Goal: Check status: Check status

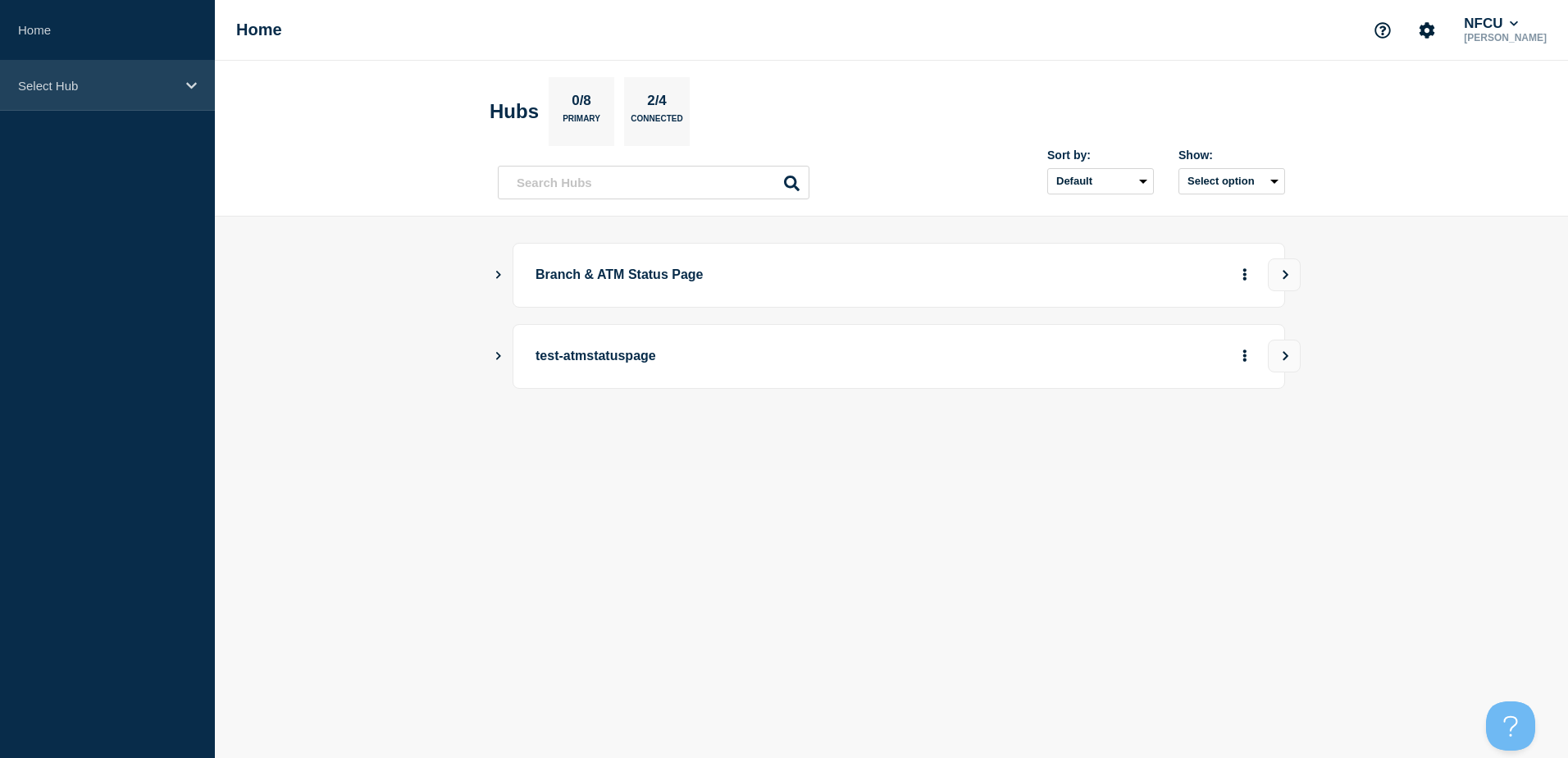
click at [102, 97] on div "Select Hub" at bounding box center [108, 85] width 215 height 50
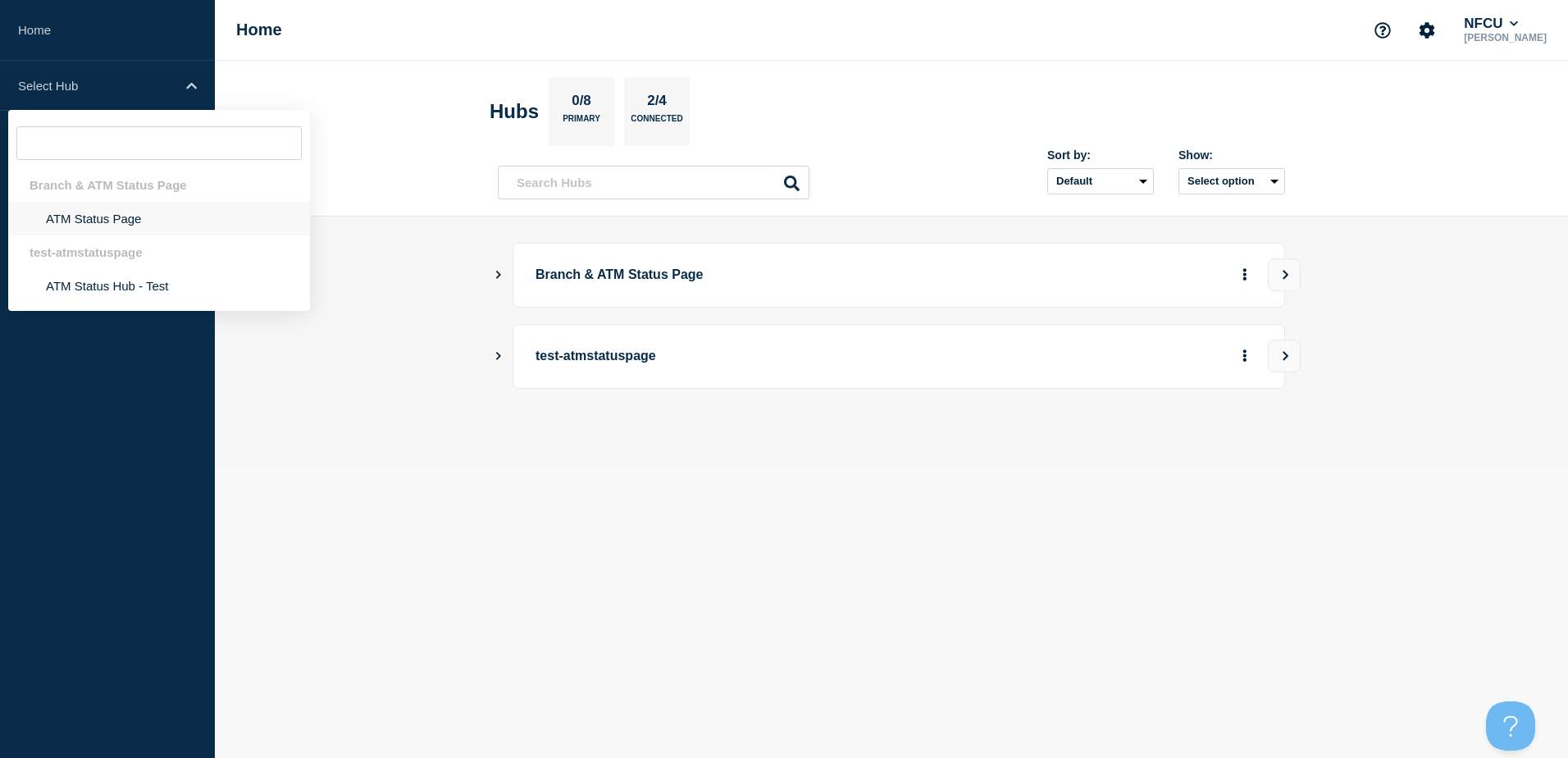
click at [77, 203] on li "ATM Status Page" at bounding box center [158, 219] width 302 height 33
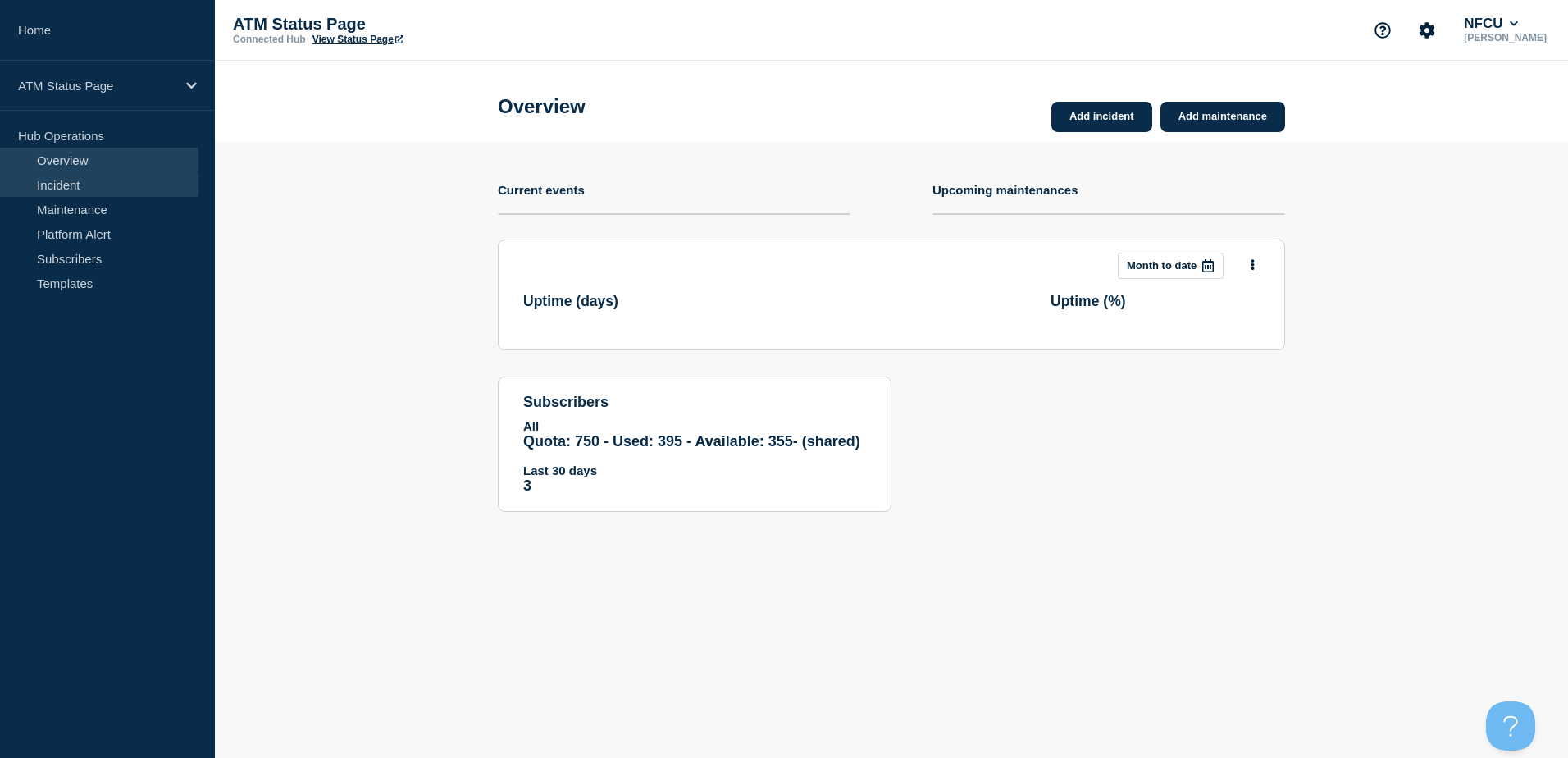
click at [71, 184] on link "Incident" at bounding box center [99, 184] width 198 height 24
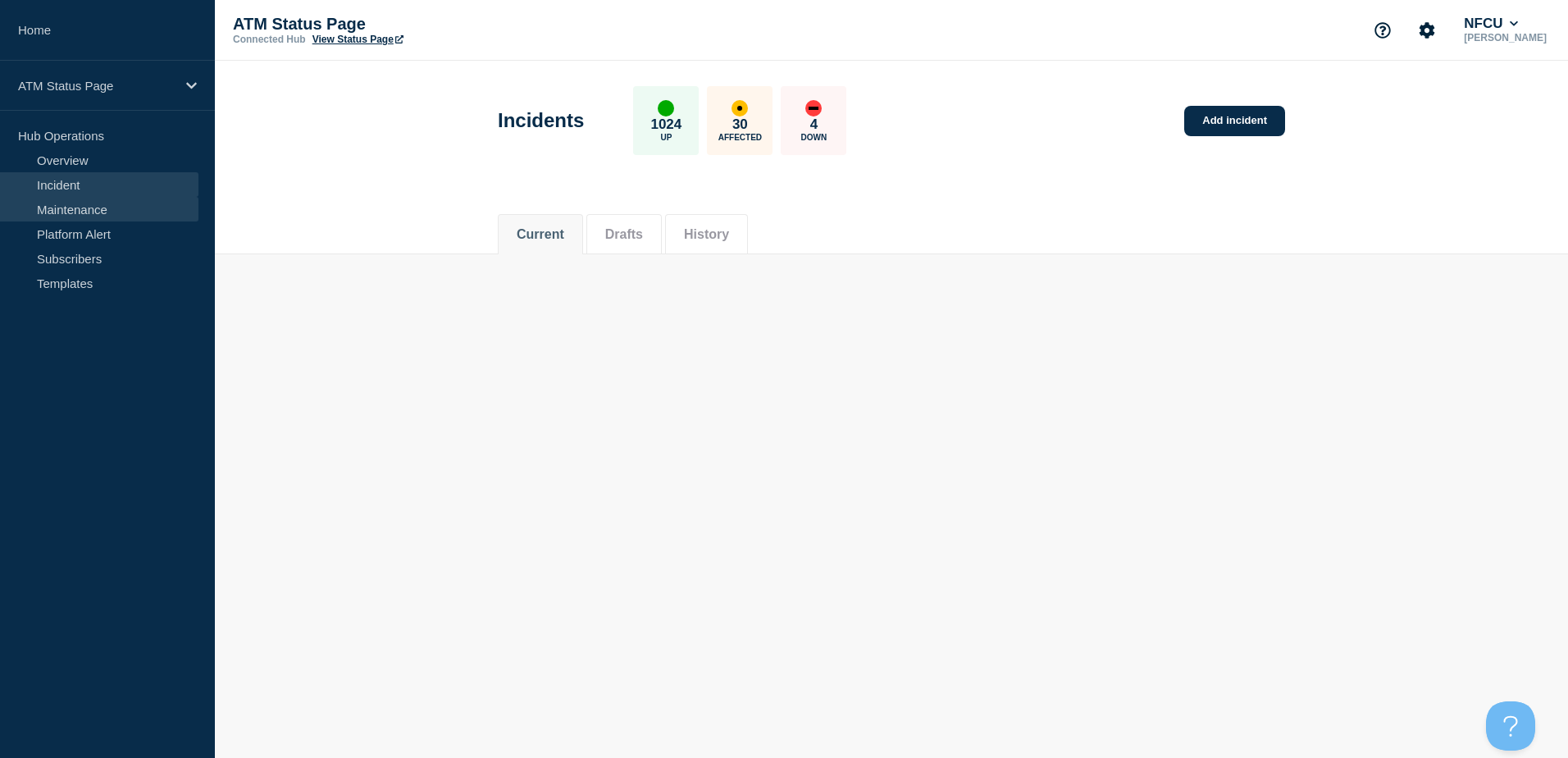
click at [80, 206] on link "Maintenance" at bounding box center [99, 209] width 198 height 24
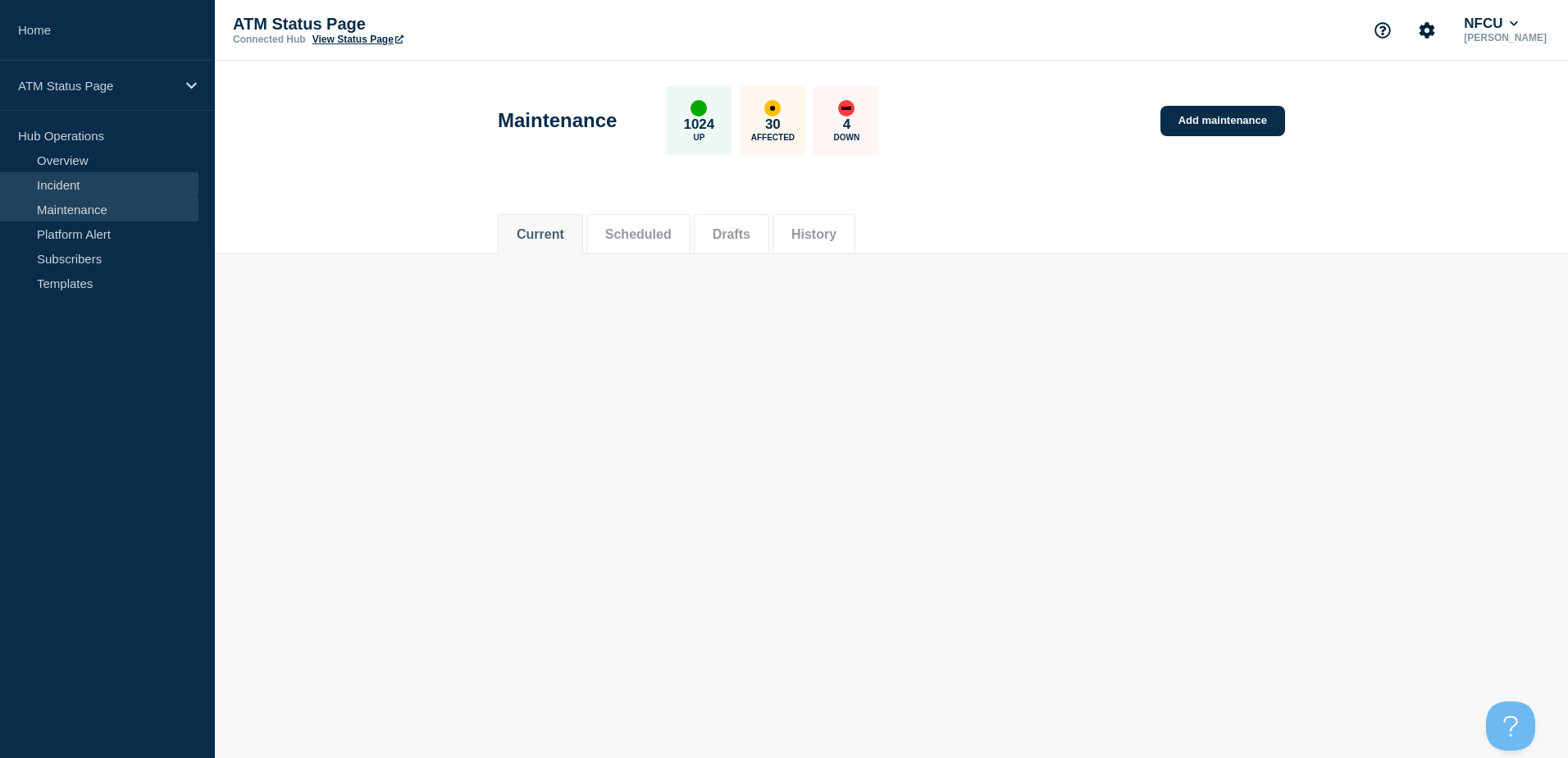
click at [89, 184] on link "Incident" at bounding box center [99, 184] width 198 height 24
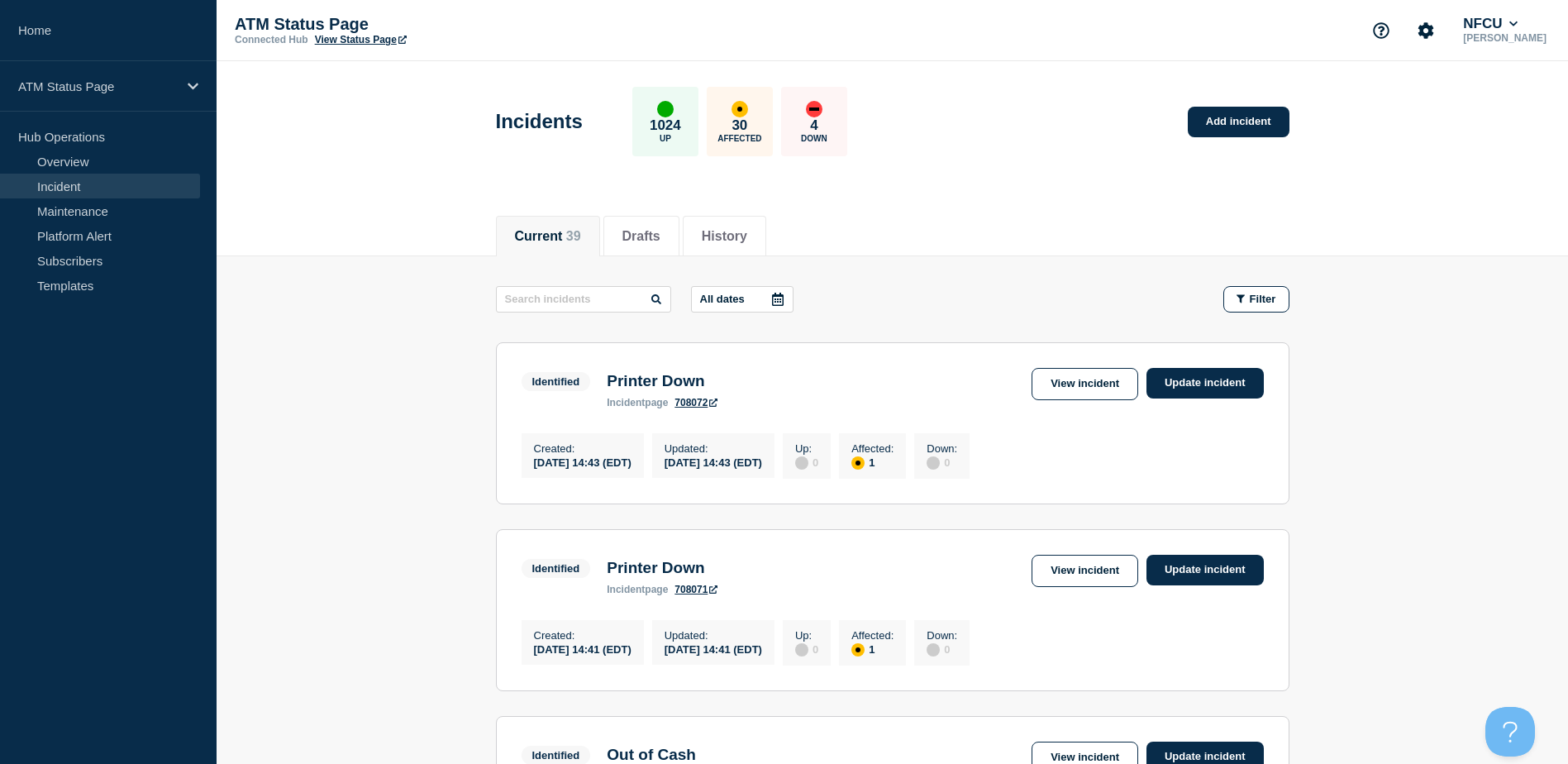
click at [776, 307] on div at bounding box center [778, 300] width 30 height 25
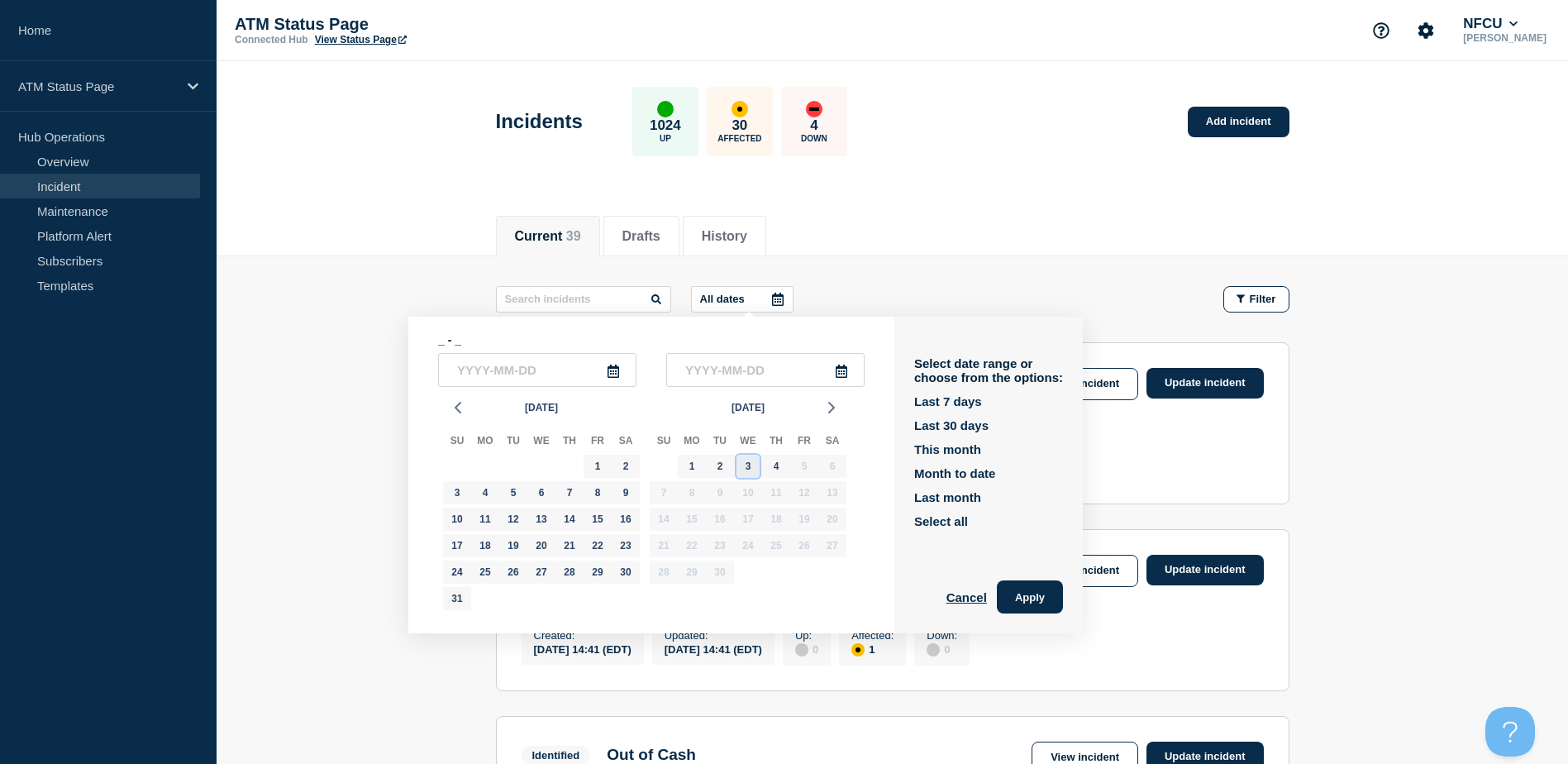
click at [741, 469] on div "3" at bounding box center [748, 466] width 23 height 23
type input "[DATE]"
click at [741, 469] on div "3" at bounding box center [748, 466] width 23 height 23
type input "[DATE]"
click at [1048, 595] on button "Apply" at bounding box center [1029, 597] width 66 height 33
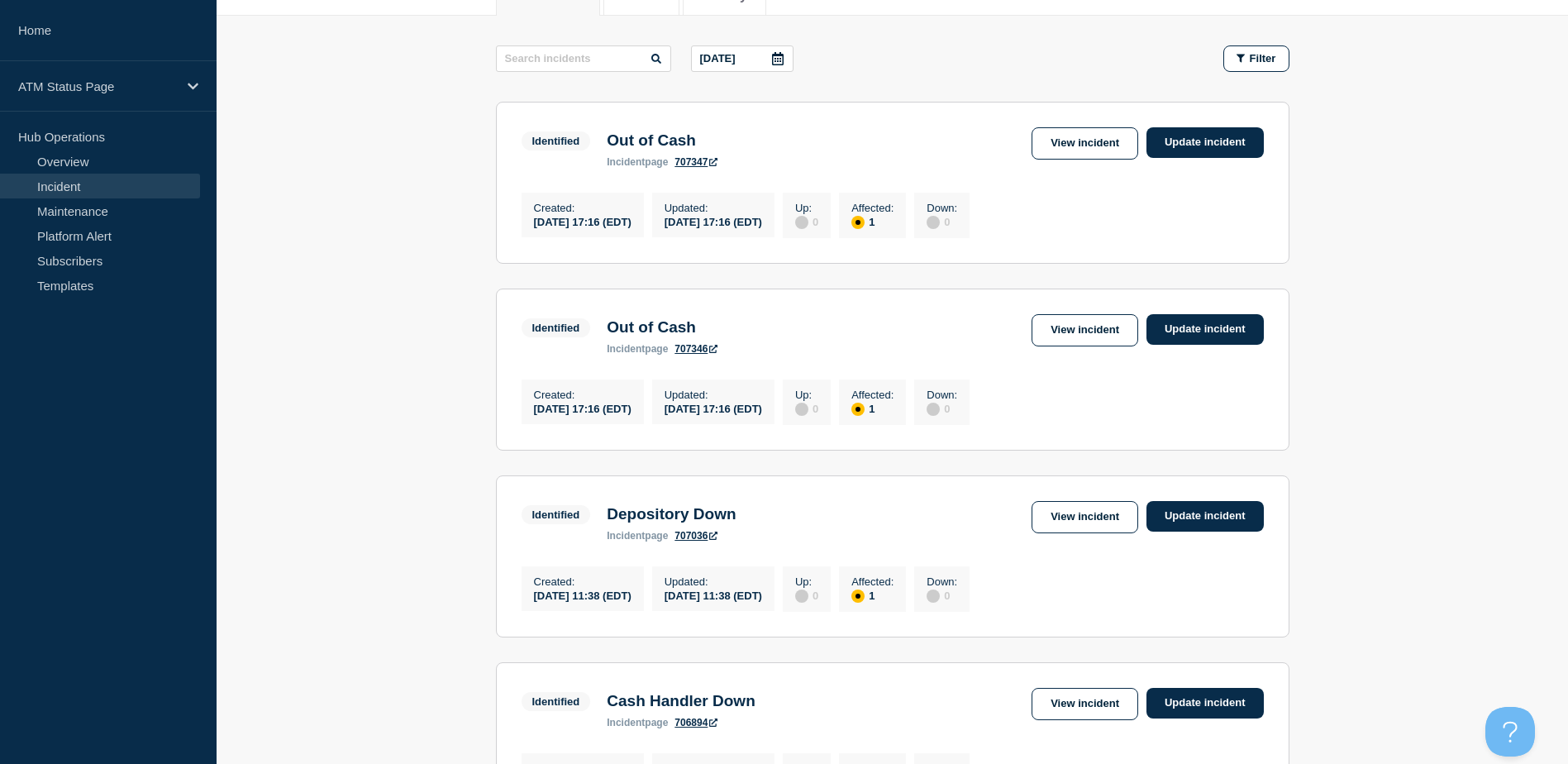
scroll to position [185, 0]
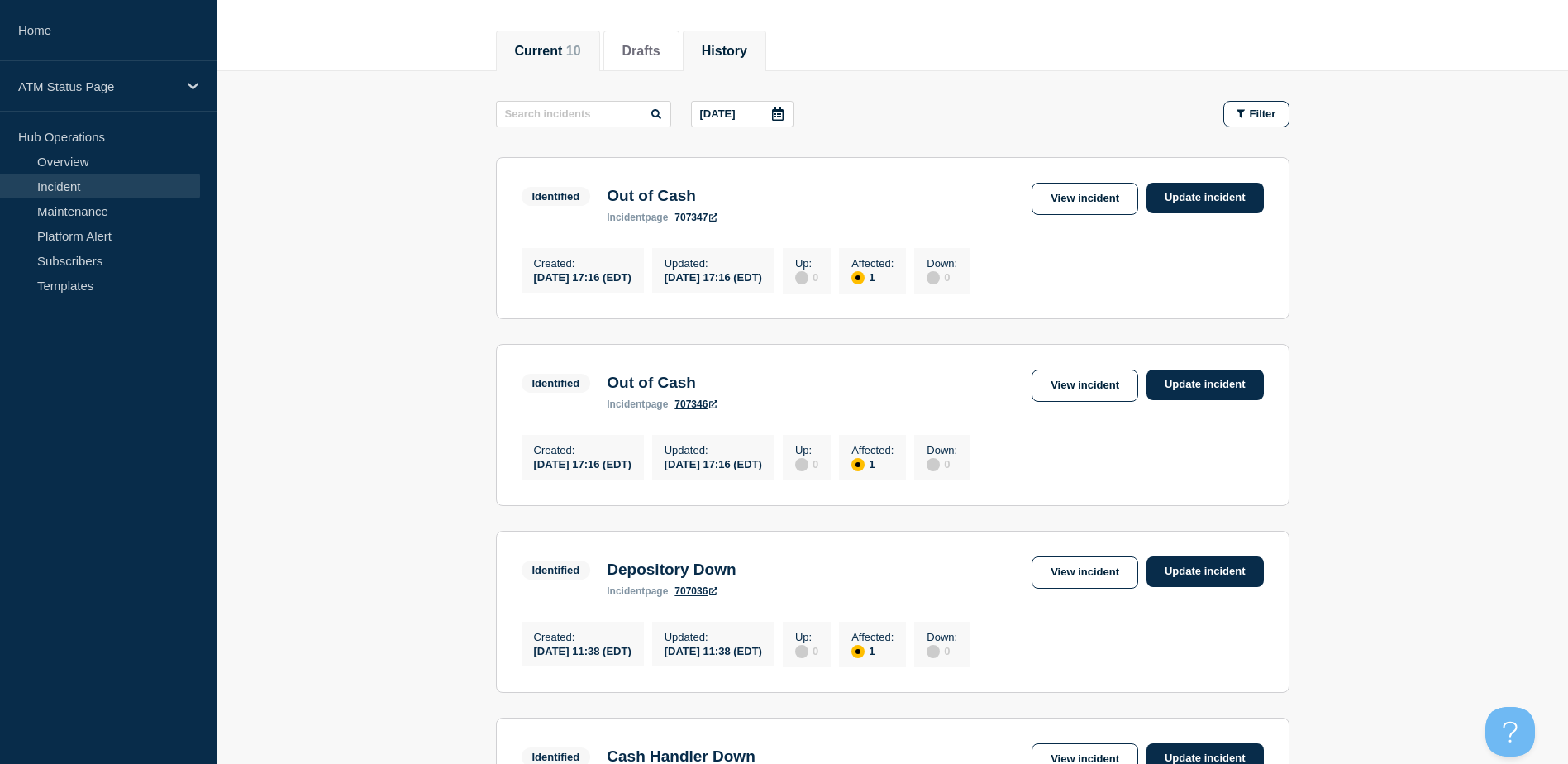
click at [747, 45] on button "History" at bounding box center [725, 51] width 46 height 15
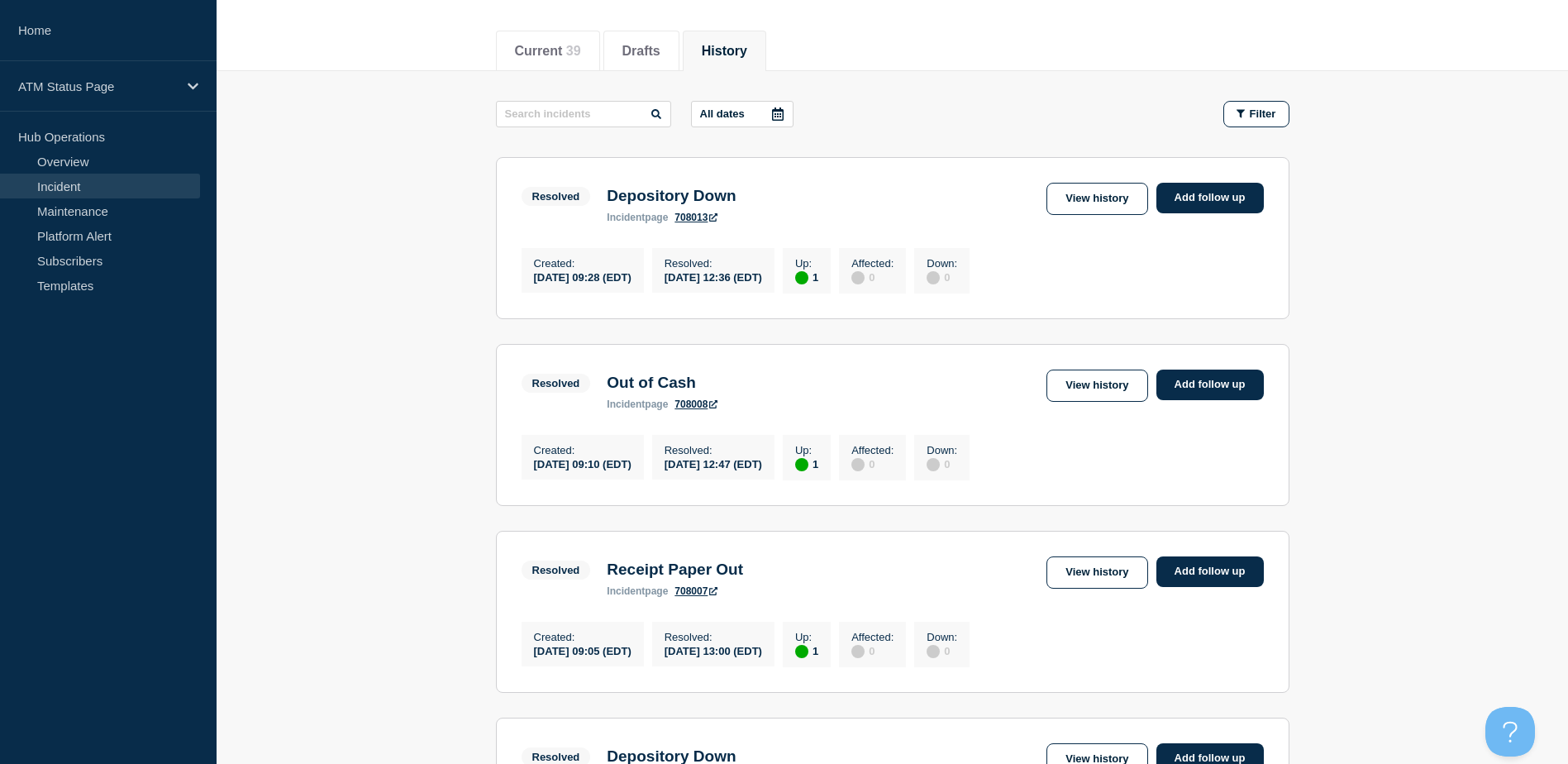
click at [782, 110] on icon at bounding box center [777, 114] width 11 height 13
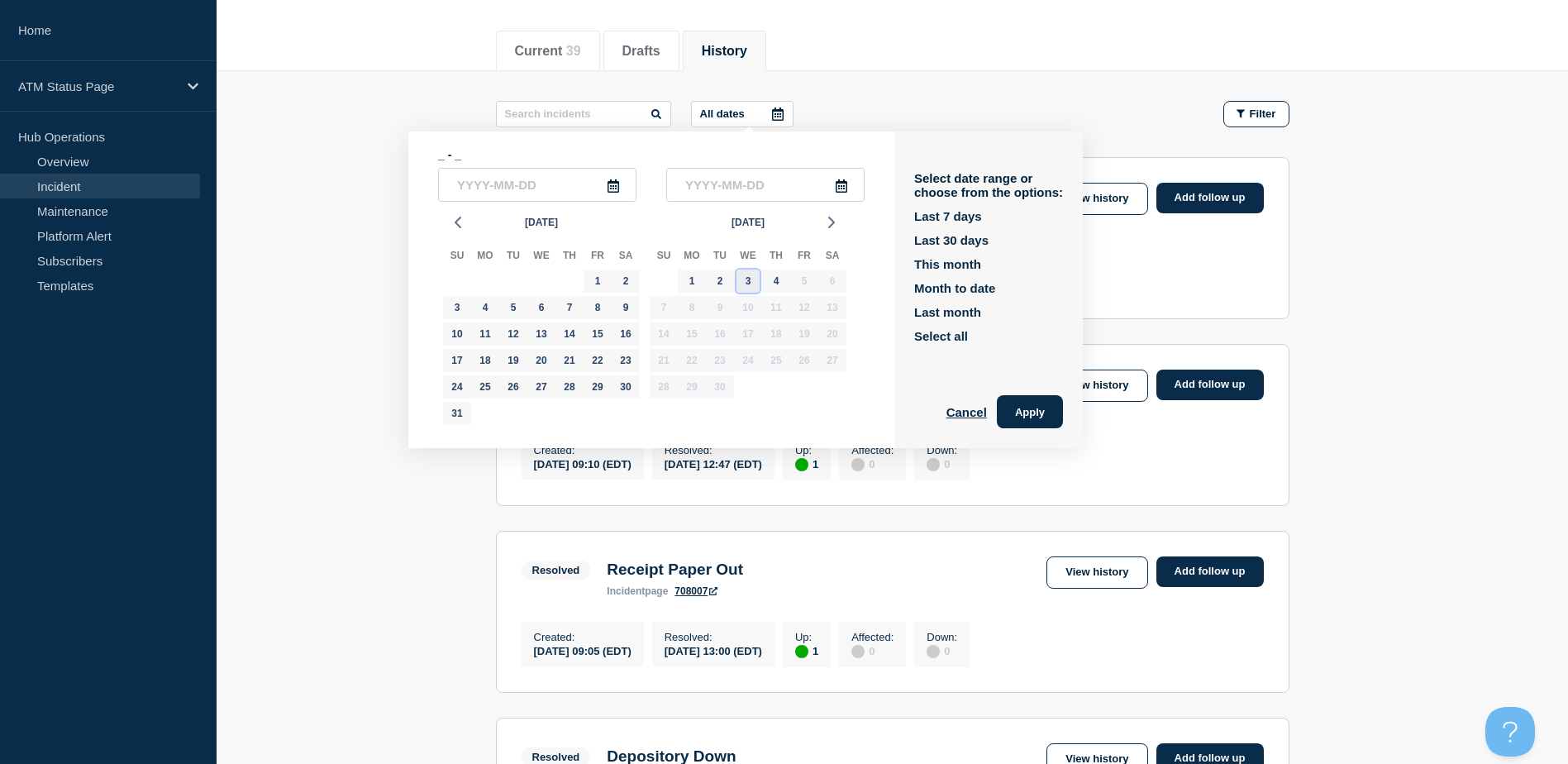
click at [754, 281] on div "3" at bounding box center [748, 281] width 23 height 23
type input "[DATE]"
click at [754, 286] on div "3" at bounding box center [748, 281] width 23 height 23
type input "[DATE]"
click at [1018, 399] on button "Apply" at bounding box center [1029, 412] width 66 height 33
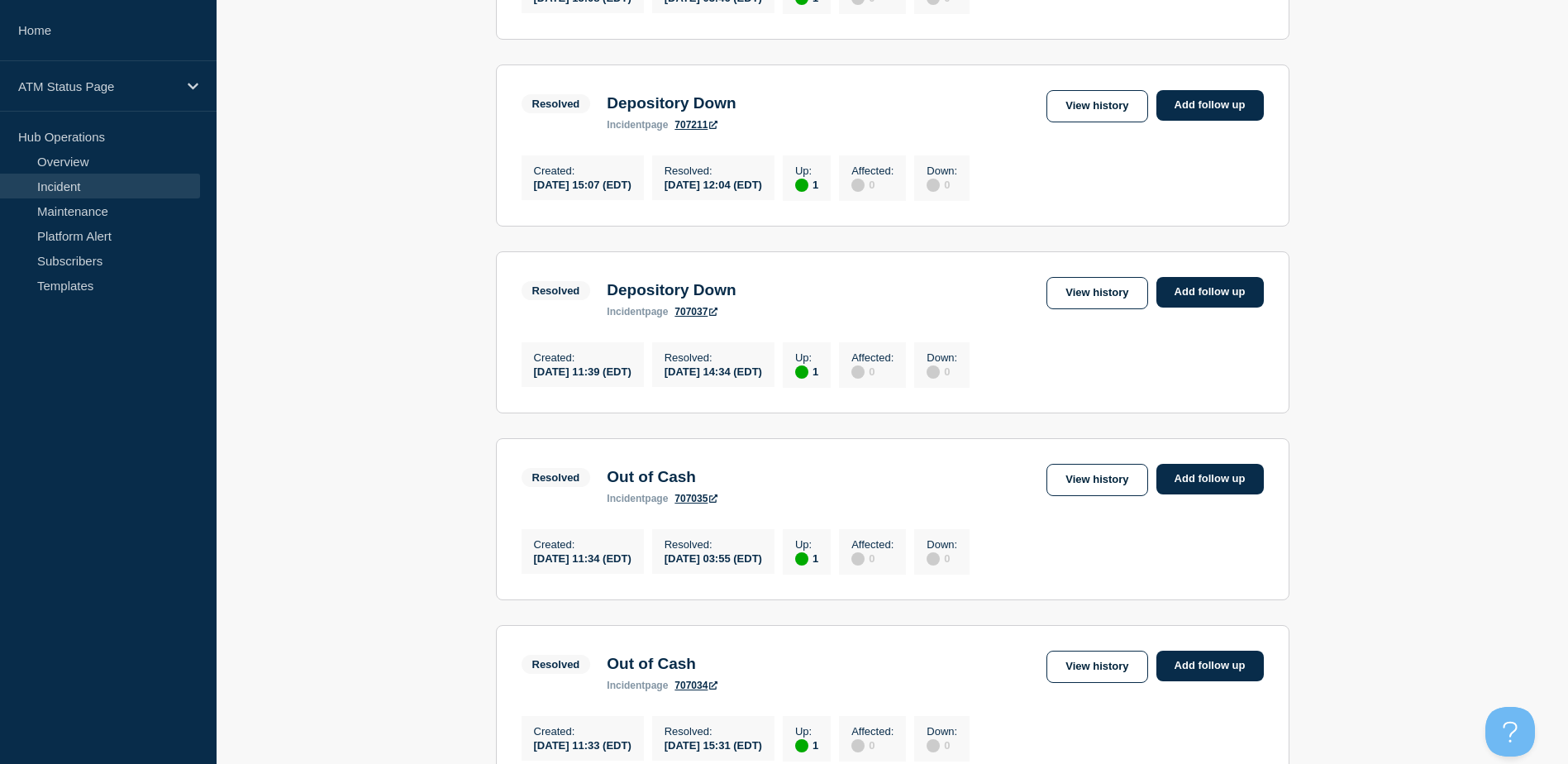
scroll to position [1713, 0]
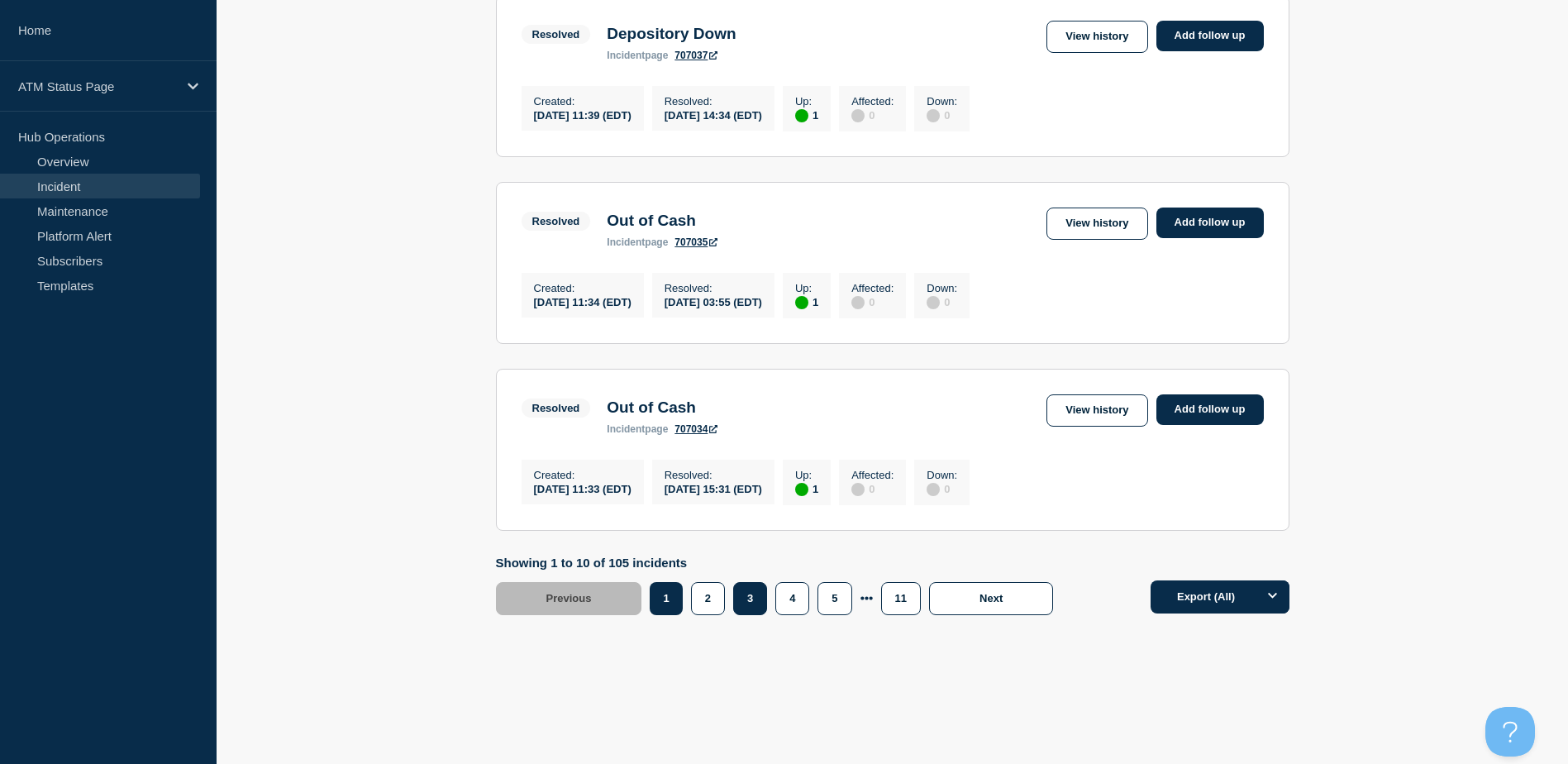
click at [739, 600] on button "3" at bounding box center [750, 598] width 33 height 33
click at [747, 598] on button "3" at bounding box center [750, 598] width 33 height 33
click at [842, 609] on button "5" at bounding box center [835, 598] width 33 height 33
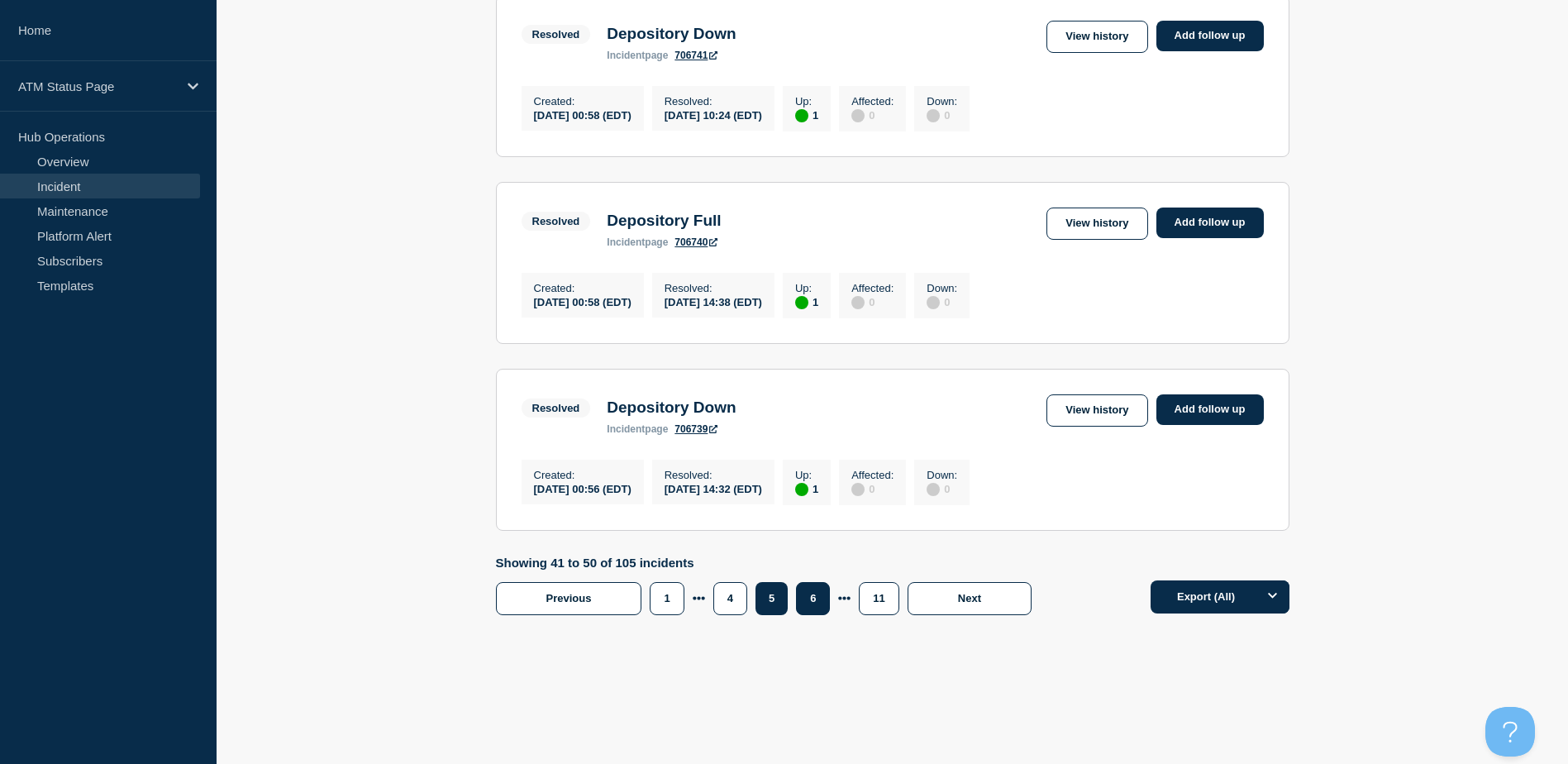
click at [824, 607] on button "6" at bounding box center [813, 598] width 33 height 33
click at [815, 595] on button "7" at bounding box center [813, 598] width 33 height 33
